Goal: Obtain resource: Download file/media

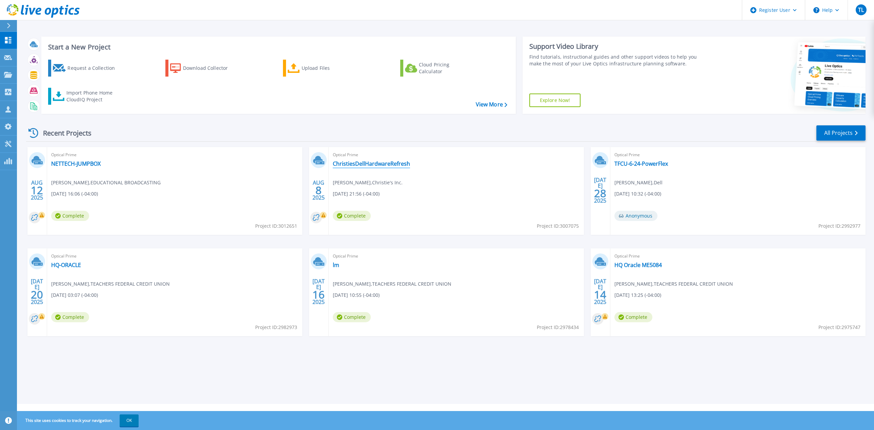
click at [402, 163] on link "ChristiesDellHardwareRefresh" at bounding box center [371, 163] width 77 height 7
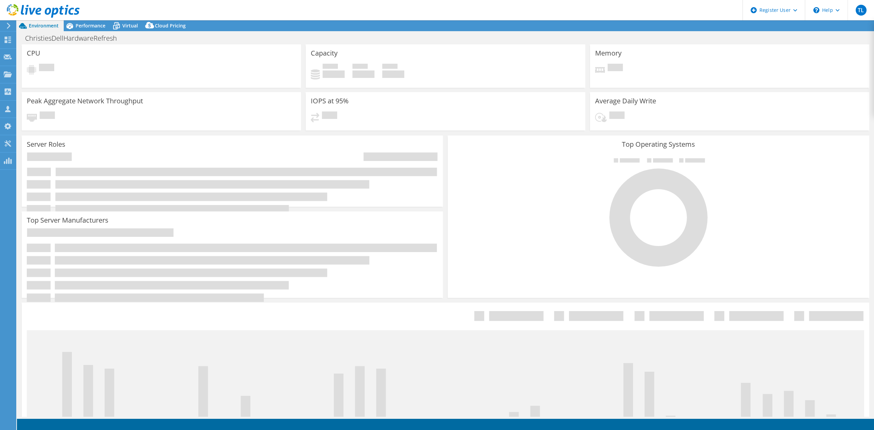
select select "USD"
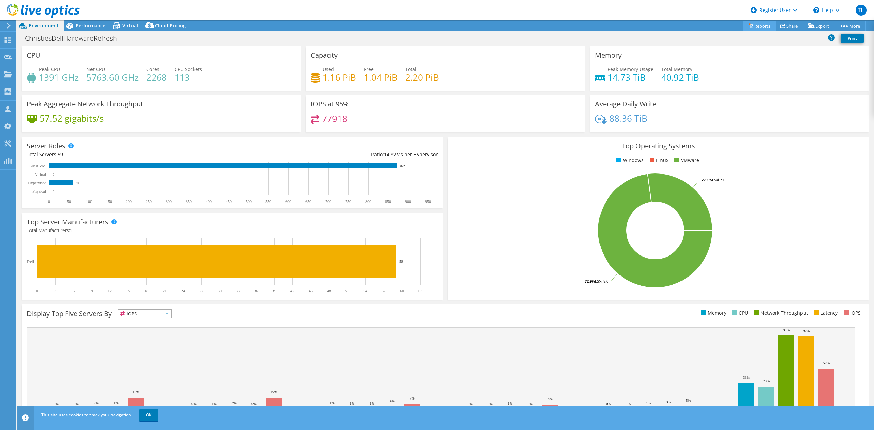
click at [755, 26] on link "Reports" at bounding box center [759, 26] width 33 height 11
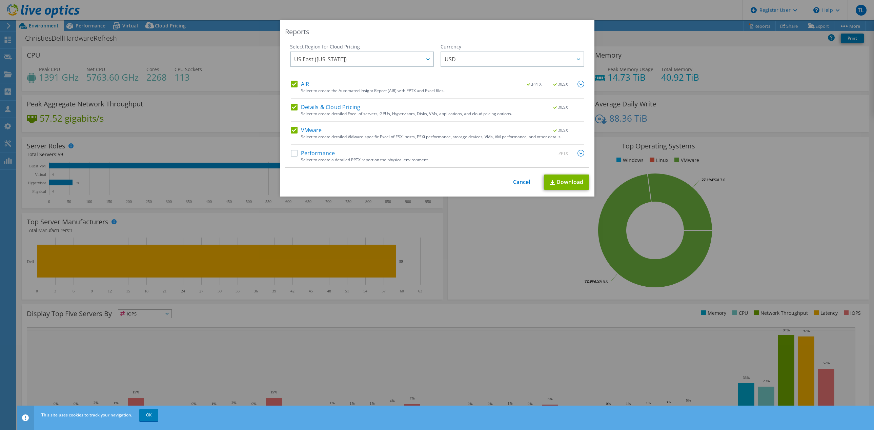
click at [309, 153] on label "Performance" at bounding box center [313, 153] width 44 height 7
click at [0, 0] on input "Performance" at bounding box center [0, 0] width 0 height 0
click at [579, 152] on img at bounding box center [580, 153] width 7 height 7
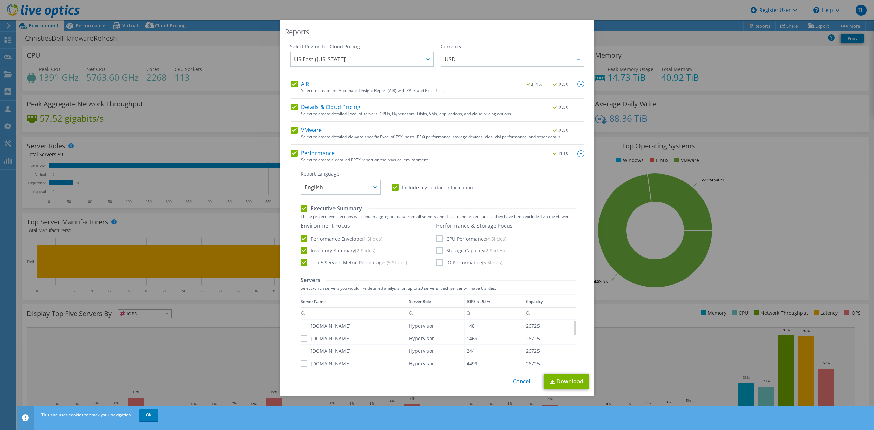
click at [436, 237] on label "CPU Performance (4 Slides)" at bounding box center [471, 238] width 70 height 7
click at [0, 0] on input "CPU Performance (4 Slides)" at bounding box center [0, 0] width 0 height 0
click at [436, 249] on label "Storage Capacity (2 Slides)" at bounding box center [470, 250] width 68 height 7
click at [0, 0] on input "Storage Capacity (2 Slides)" at bounding box center [0, 0] width 0 height 0
click at [436, 261] on label "IO Performance (5 Slides)" at bounding box center [469, 262] width 66 height 7
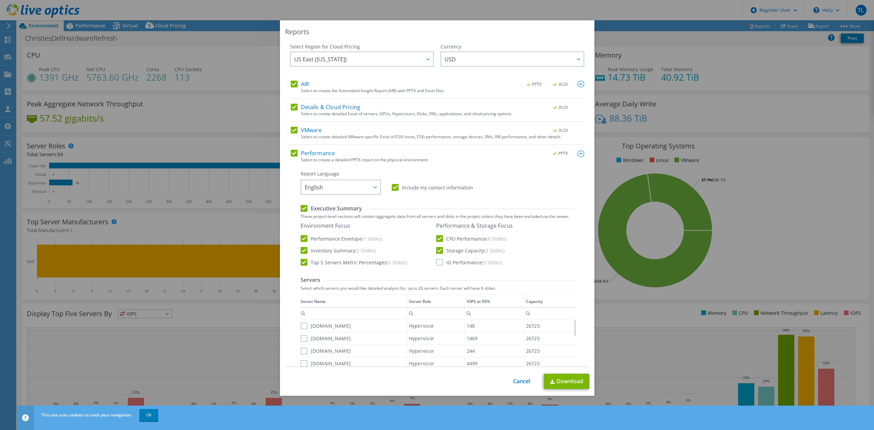
click at [0, 0] on input "IO Performance (5 Slides)" at bounding box center [0, 0] width 0 height 0
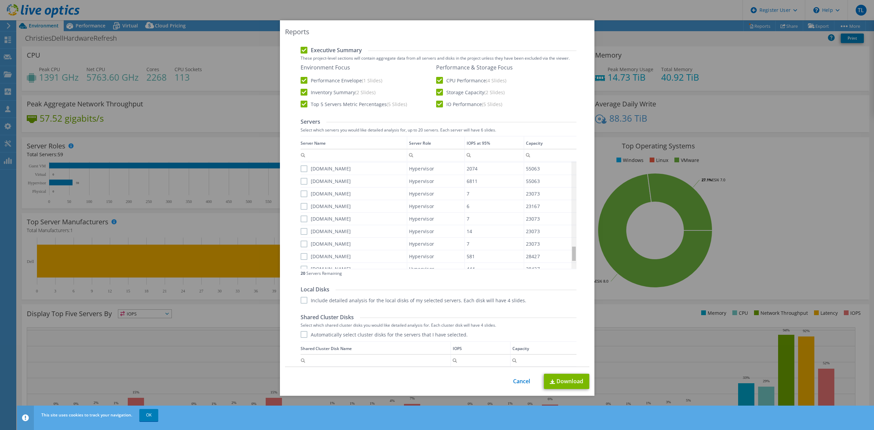
scroll to position [635, 0]
drag, startPoint x: 571, startPoint y: 168, endPoint x: 565, endPoint y: 278, distance: 109.6
click at [565, 278] on body "TL Dell User [PERSON_NAME] [EMAIL_ADDRESS][PERSON_NAME][DOMAIN_NAME] Dell My Pr…" at bounding box center [437, 215] width 874 height 430
click at [301, 334] on label "Automatically select cluster disks for the servers that I have selected." at bounding box center [384, 334] width 167 height 7
click at [0, 0] on input "Automatically select cluster disks for the servers that I have selected." at bounding box center [0, 0] width 0 height 0
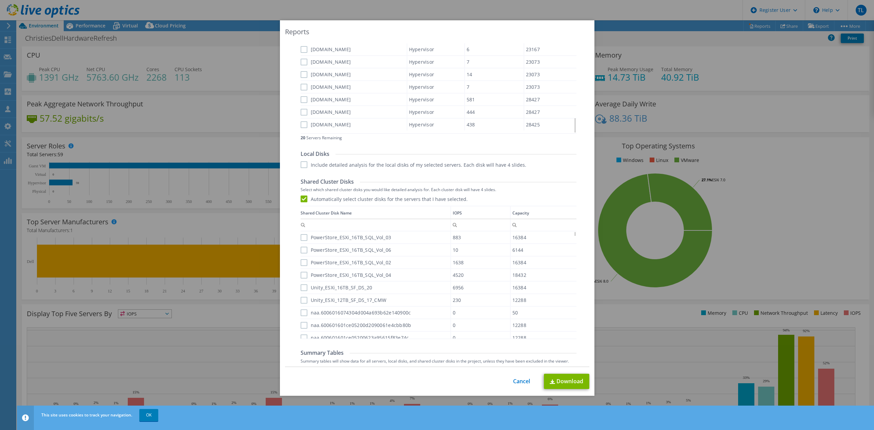
scroll to position [330, 0]
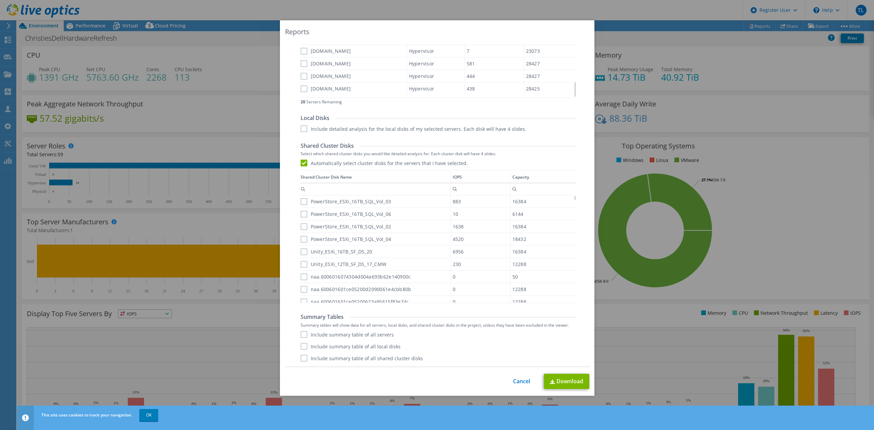
click at [303, 163] on label "Automatically select cluster disks for the servers that I have selected." at bounding box center [384, 163] width 167 height 7
click at [0, 0] on input "Automatically select cluster disks for the servers that I have selected." at bounding box center [0, 0] width 0 height 0
click at [303, 163] on label "Automatically select cluster disks for the servers that I have selected." at bounding box center [384, 163] width 167 height 7
click at [0, 0] on input "Automatically select cluster disks for the servers that I have selected." at bounding box center [0, 0] width 0 height 0
click at [303, 333] on label "Include summary table of all servers" at bounding box center [347, 334] width 93 height 7
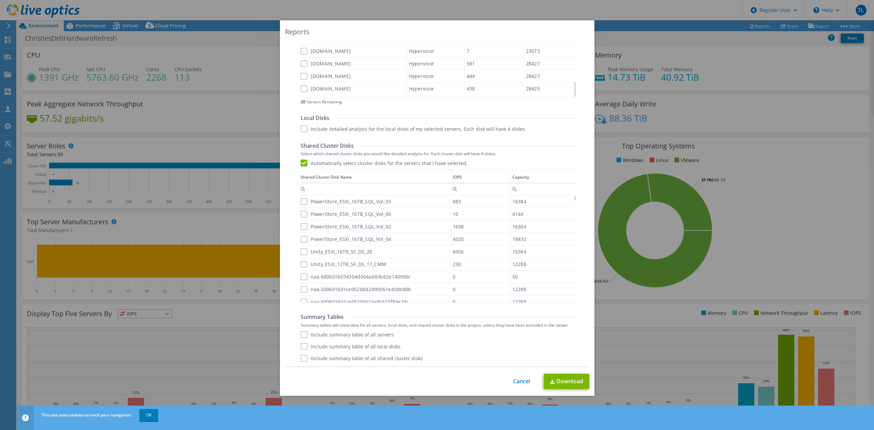
click at [0, 0] on input "Include summary table of all servers" at bounding box center [0, 0] width 0 height 0
click at [301, 346] on label "Include summary table of all local disks" at bounding box center [351, 346] width 100 height 7
click at [0, 0] on input "Include summary table of all local disks" at bounding box center [0, 0] width 0 height 0
click at [301, 356] on label "Include summary table of all shared cluster disks" at bounding box center [362, 358] width 122 height 7
click at [0, 0] on input "Include summary table of all shared cluster disks" at bounding box center [0, 0] width 0 height 0
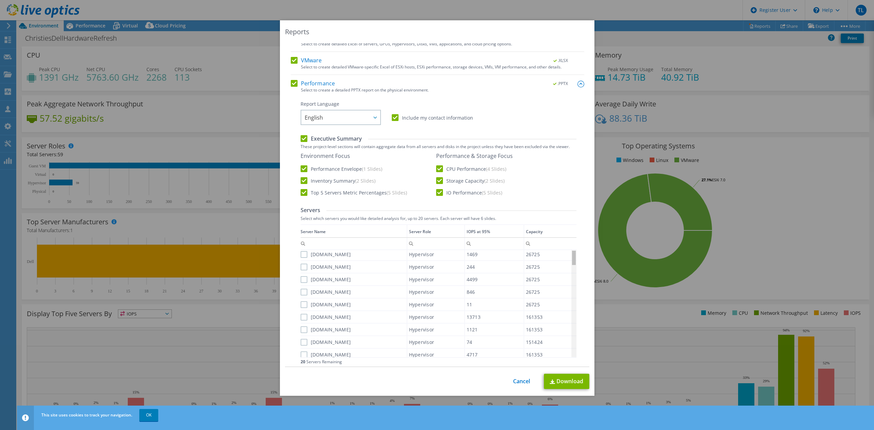
scroll to position [0, 0]
drag, startPoint x: 572, startPoint y: 322, endPoint x: 572, endPoint y: 240, distance: 81.7
click at [572, 240] on body "TL Dell User [PERSON_NAME] [EMAIL_ADDRESS][PERSON_NAME][DOMAIN_NAME] Dell My Pr…" at bounding box center [437, 215] width 874 height 430
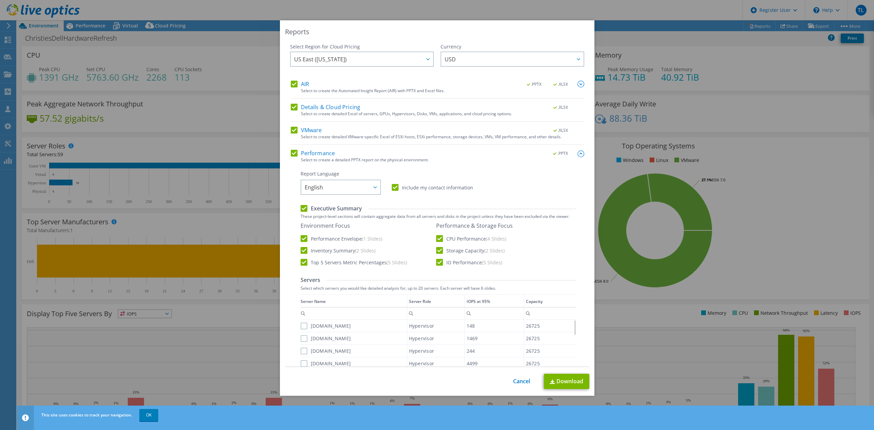
click at [577, 152] on img at bounding box center [580, 153] width 7 height 7
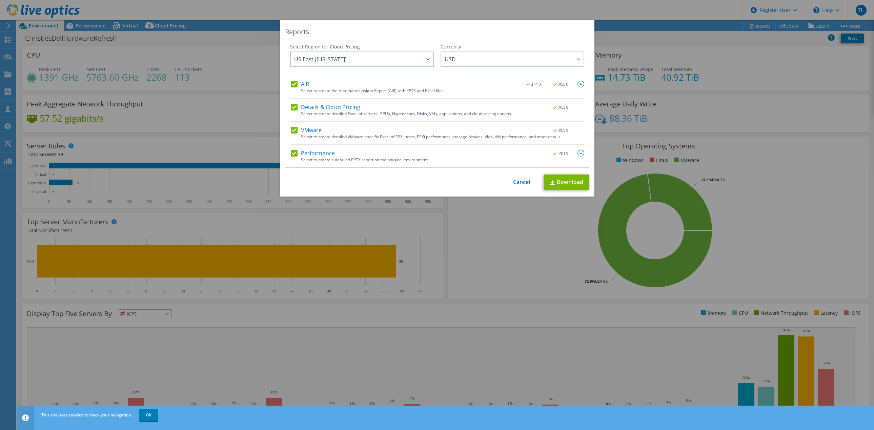
click at [577, 152] on img at bounding box center [580, 153] width 7 height 7
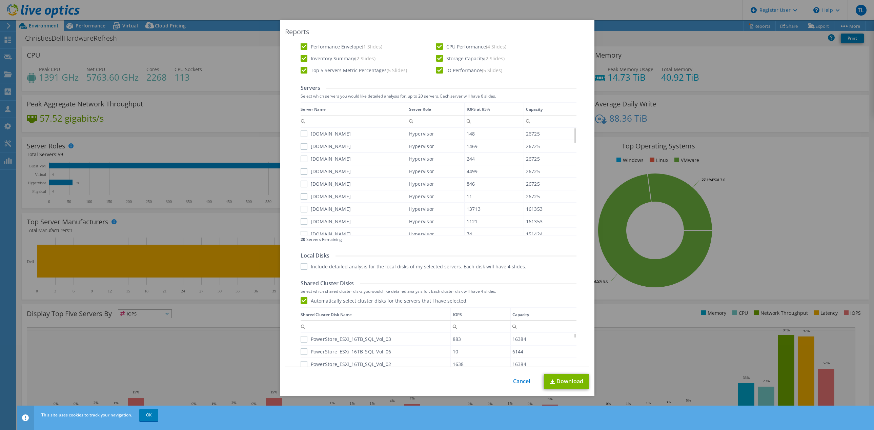
scroll to position [248, 0]
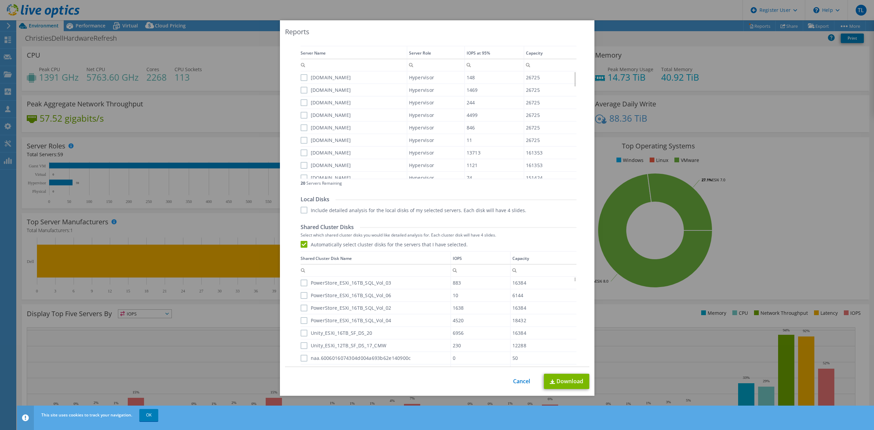
click at [301, 244] on label "Automatically select cluster disks for the servers that I have selected." at bounding box center [384, 244] width 167 height 7
click at [0, 0] on input "Automatically select cluster disks for the servers that I have selected." at bounding box center [0, 0] width 0 height 0
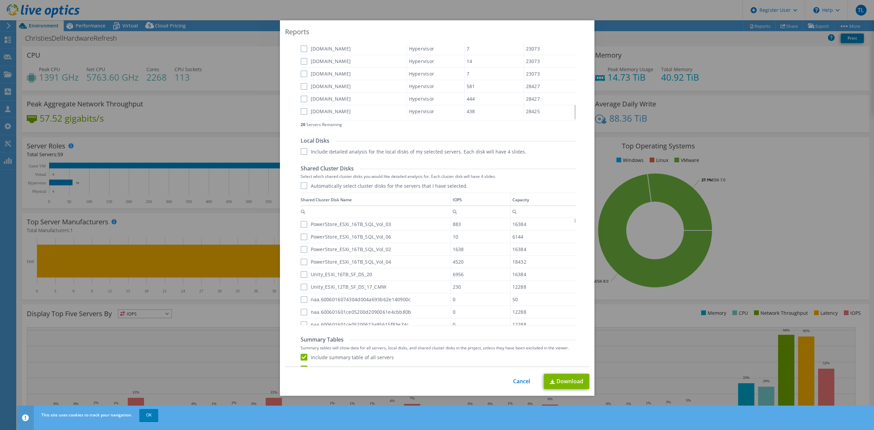
scroll to position [330, 0]
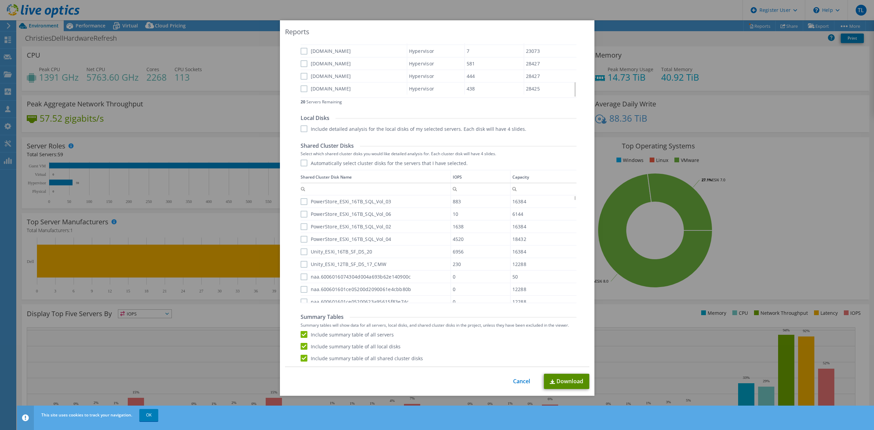
click at [563, 377] on link "Download" at bounding box center [566, 381] width 45 height 15
click at [623, 23] on div "Reports Select Region for Cloud Pricing Asia Pacific ([GEOGRAPHIC_DATA]) [GEOGR…" at bounding box center [437, 214] width 874 height 389
